Goal: Download file/media

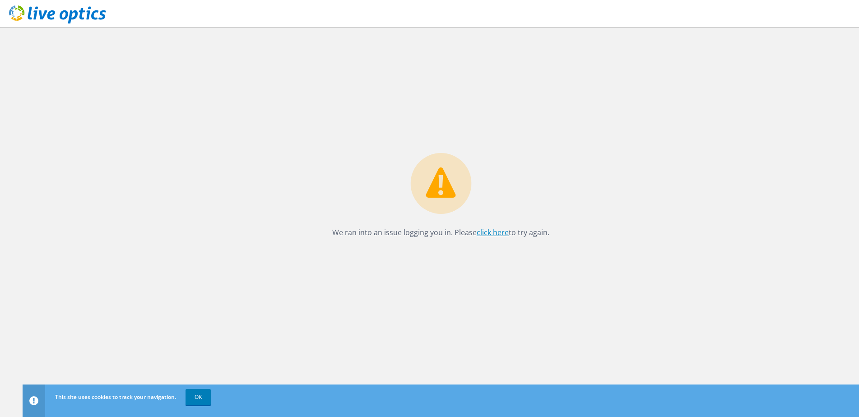
click at [492, 229] on link "click here" at bounding box center [493, 233] width 32 height 10
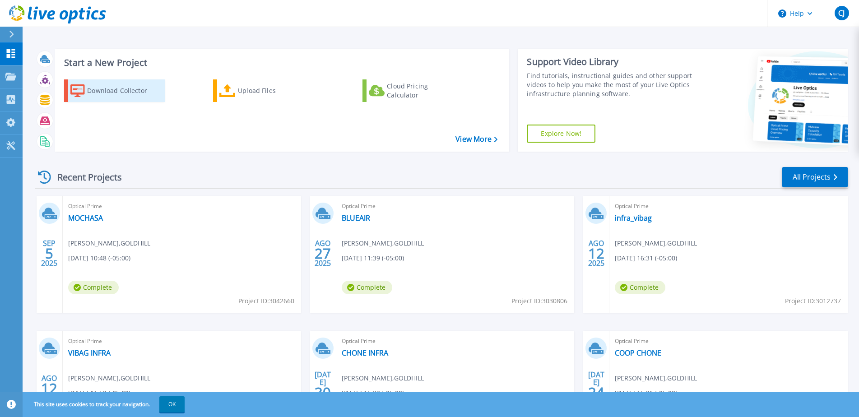
click at [103, 93] on div "Download Collector" at bounding box center [123, 91] width 72 height 18
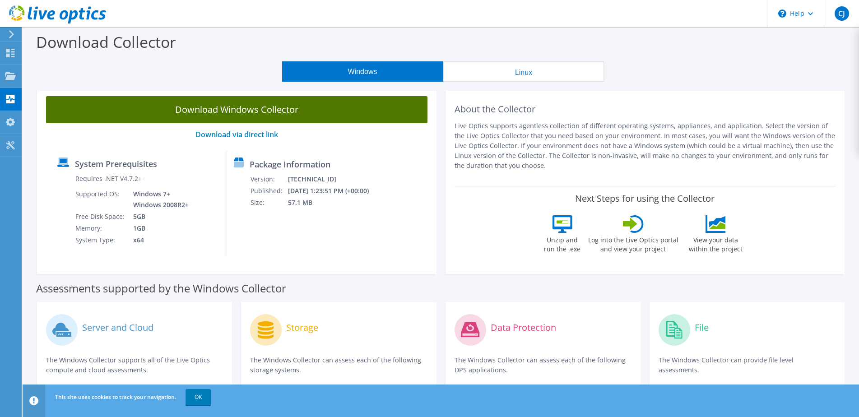
click at [136, 104] on link "Download Windows Collector" at bounding box center [236, 109] width 381 height 27
